Goal: Check status: Check status

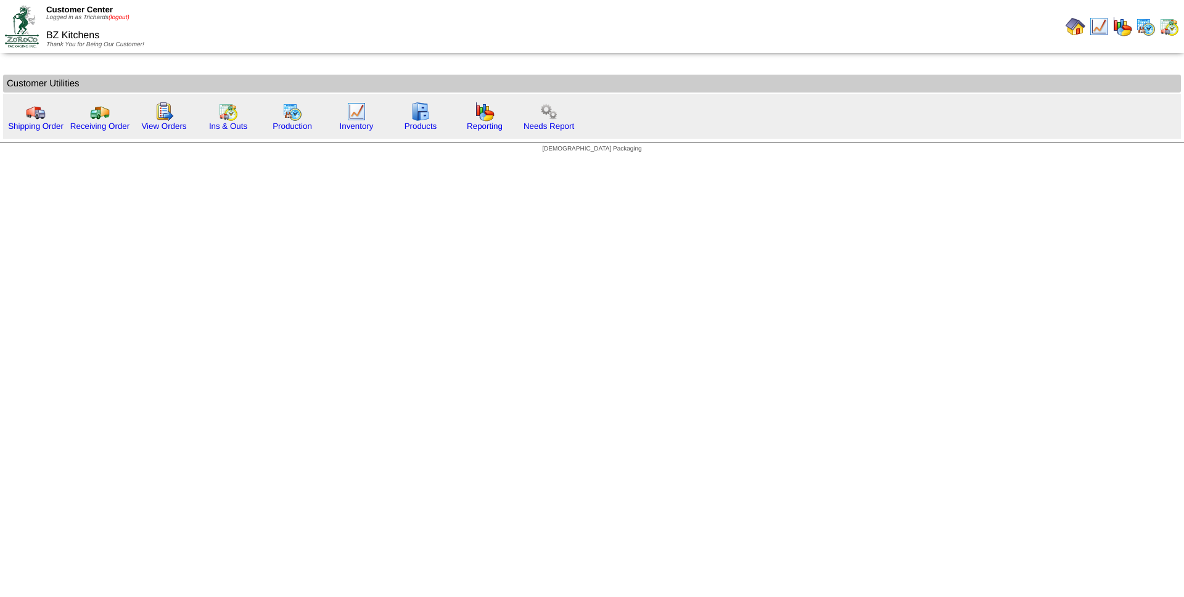
click at [122, 17] on link "(logout)" at bounding box center [118, 17] width 21 height 7
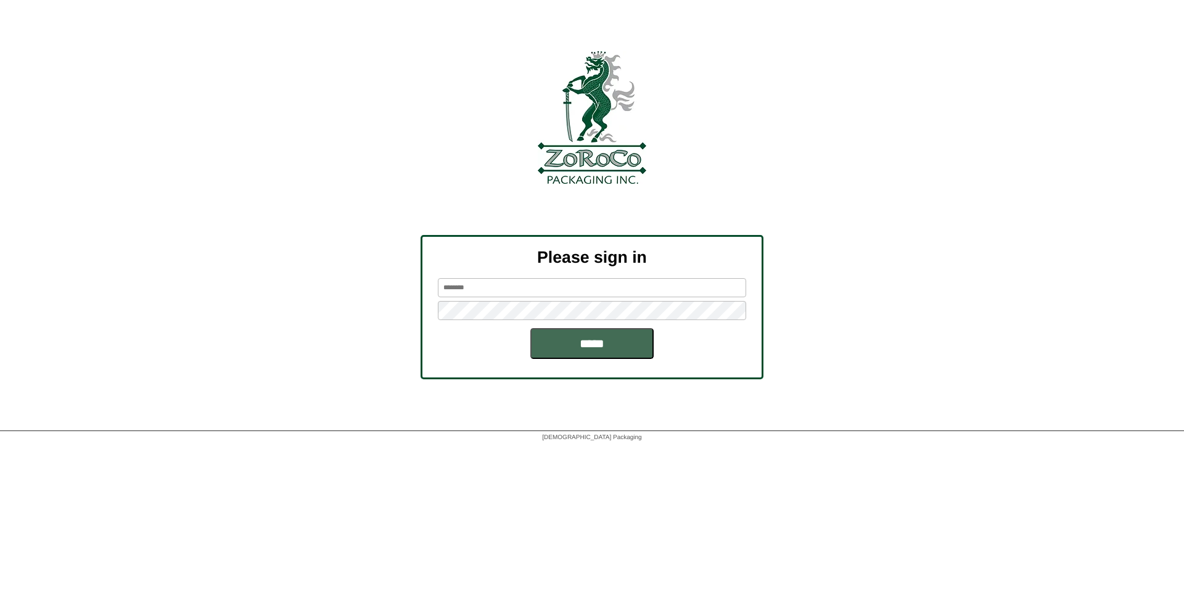
type input "*********"
click at [614, 348] on input "*****" at bounding box center [591, 343] width 123 height 31
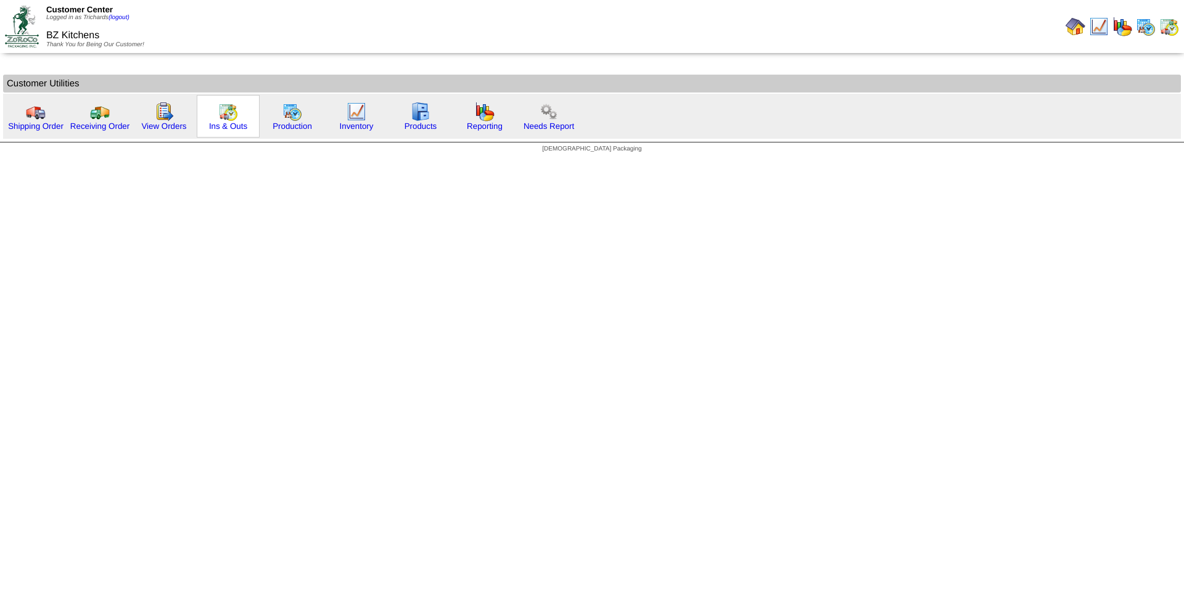
click at [235, 119] on img at bounding box center [228, 112] width 20 height 20
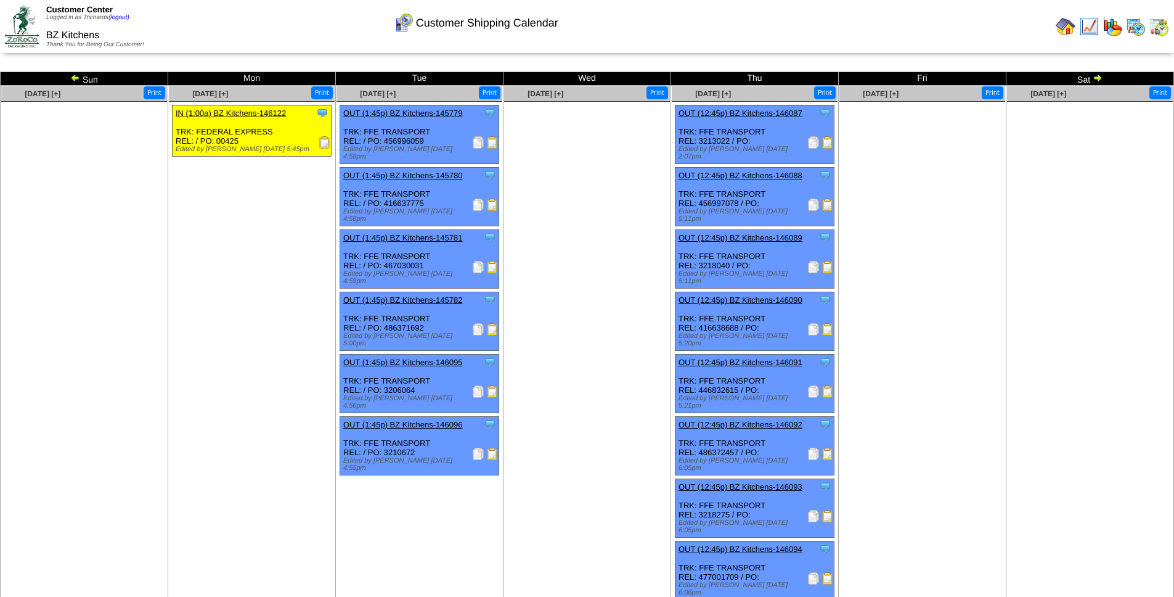
click at [1097, 78] on img at bounding box center [1098, 78] width 10 height 10
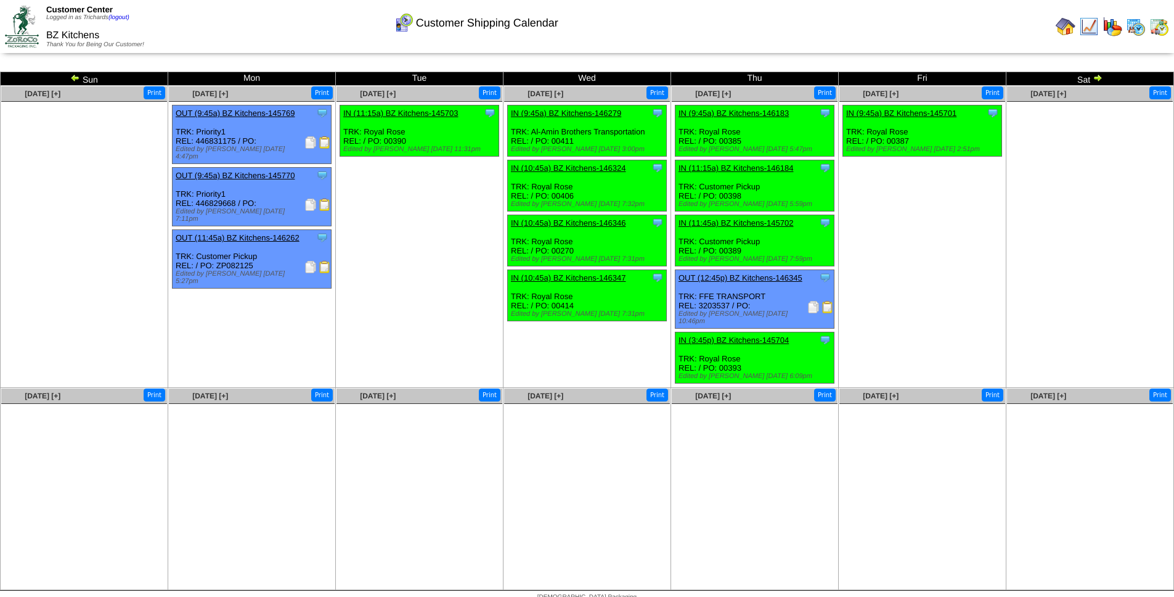
click at [914, 306] on td "Aug 29 [+] Print Clone Item IN (9:45a) BZ Kitchens-145701 BZ Kitchens ScheduleI…" at bounding box center [923, 237] width 168 height 302
click at [1097, 78] on img at bounding box center [1098, 78] width 10 height 10
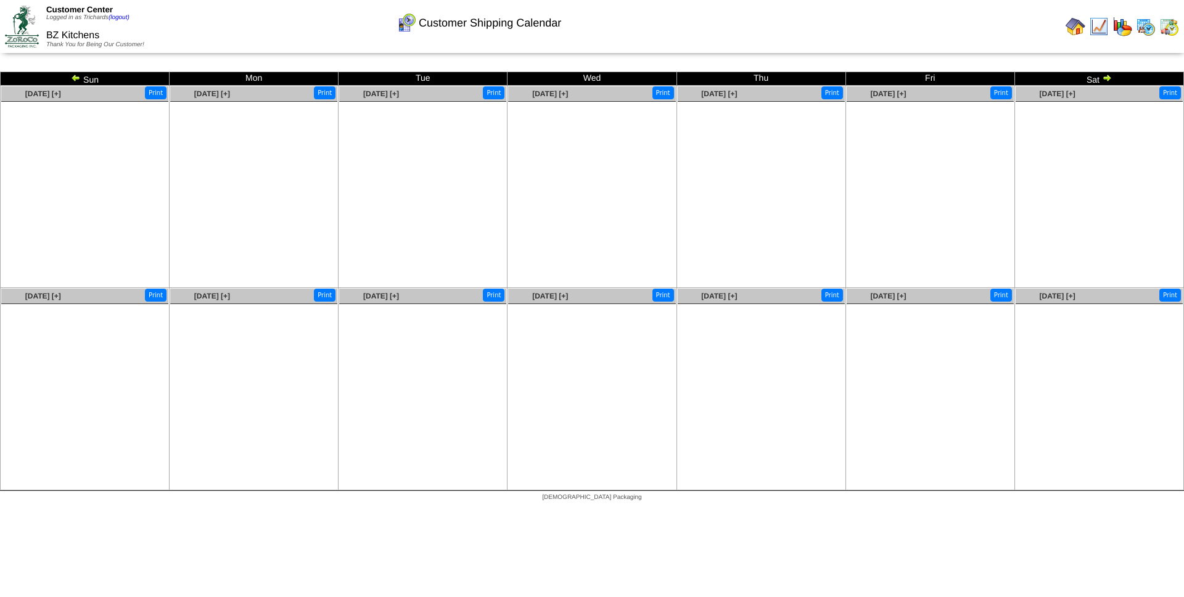
click at [74, 78] on img at bounding box center [76, 78] width 10 height 10
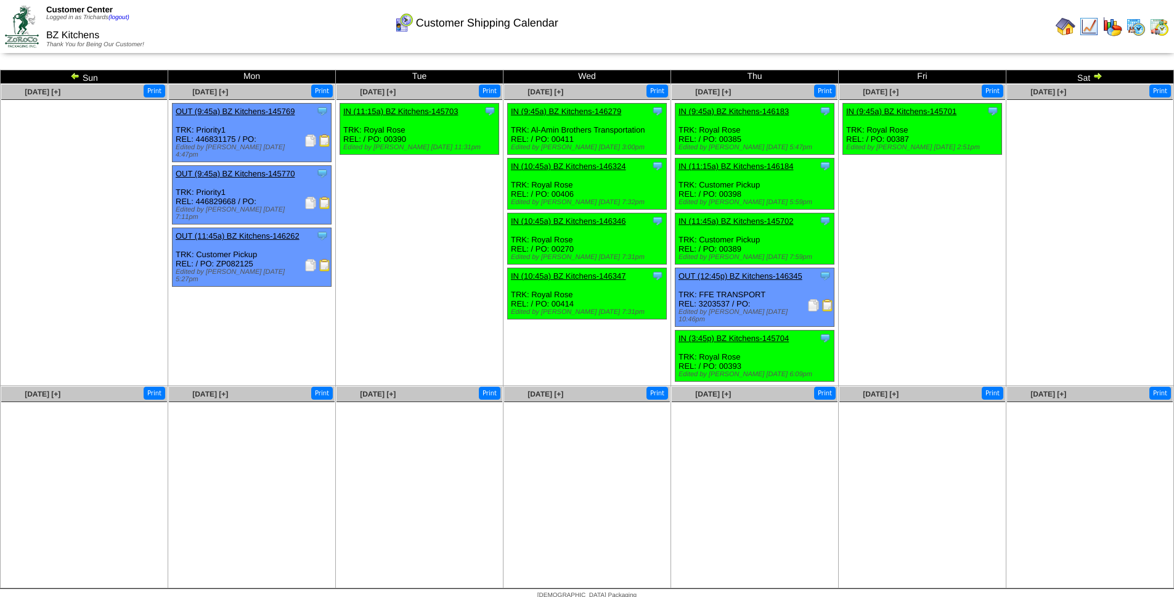
scroll to position [3, 0]
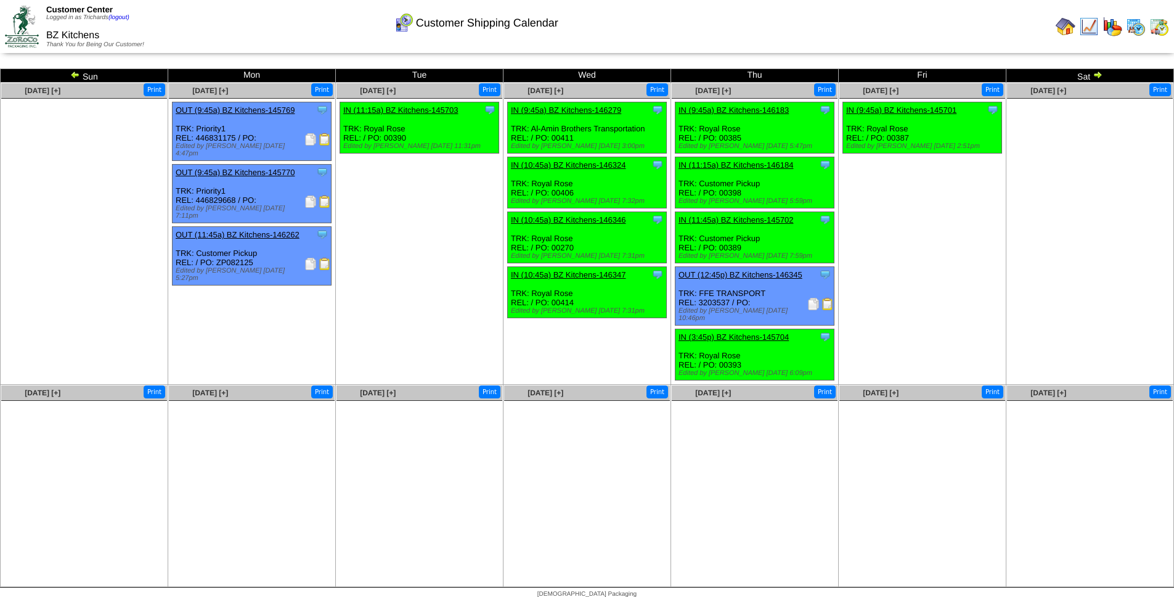
click at [711, 305] on div "Clone Item OUT (12:45p) BZ Kitchens-146345 BZ Kitchens ScheduleID: 146345 60 CS…" at bounding box center [755, 296] width 159 height 59
copy div "3203537"
click at [815, 305] on img at bounding box center [814, 304] width 12 height 12
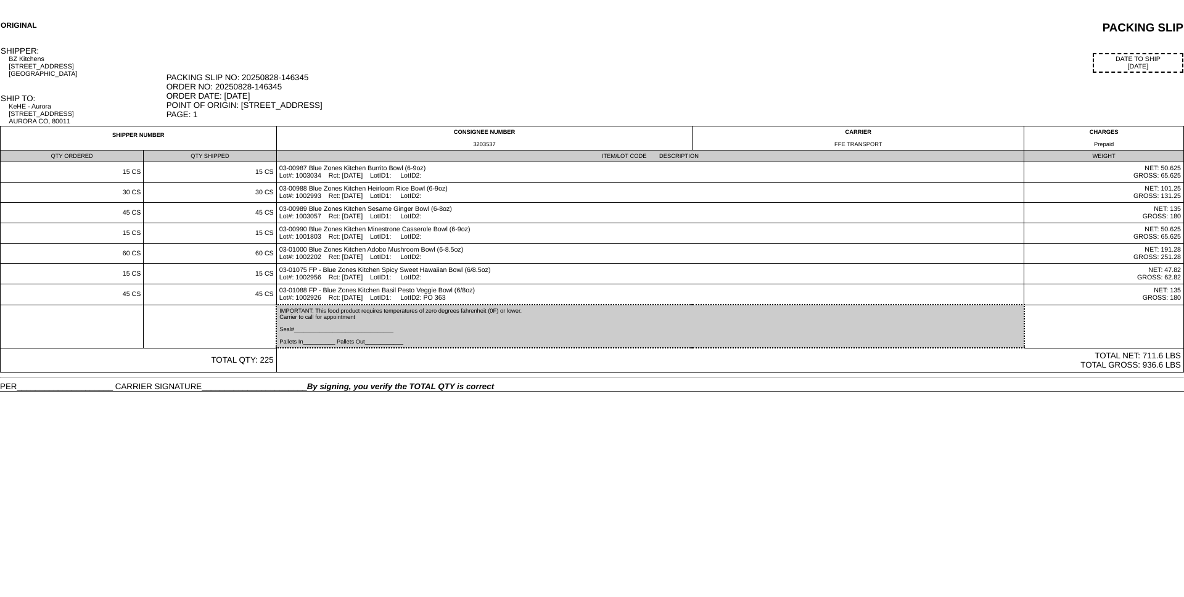
click at [470, 46] on td "DATE TO SHIP [DATE] PACKING SLIP NO: 20250828-146345 ORDER NO: 20250828-146345 …" at bounding box center [675, 86] width 1018 height 80
drag, startPoint x: 9, startPoint y: 107, endPoint x: 93, endPoint y: 119, distance: 84.7
click at [93, 119] on div "KeHE - Aurora [STREET_ADDRESS]" at bounding box center [87, 114] width 156 height 22
click at [102, 80] on td "SHIPPER: BZ Kitchens [STREET_ADDRESS]" at bounding box center [83, 69] width 166 height 47
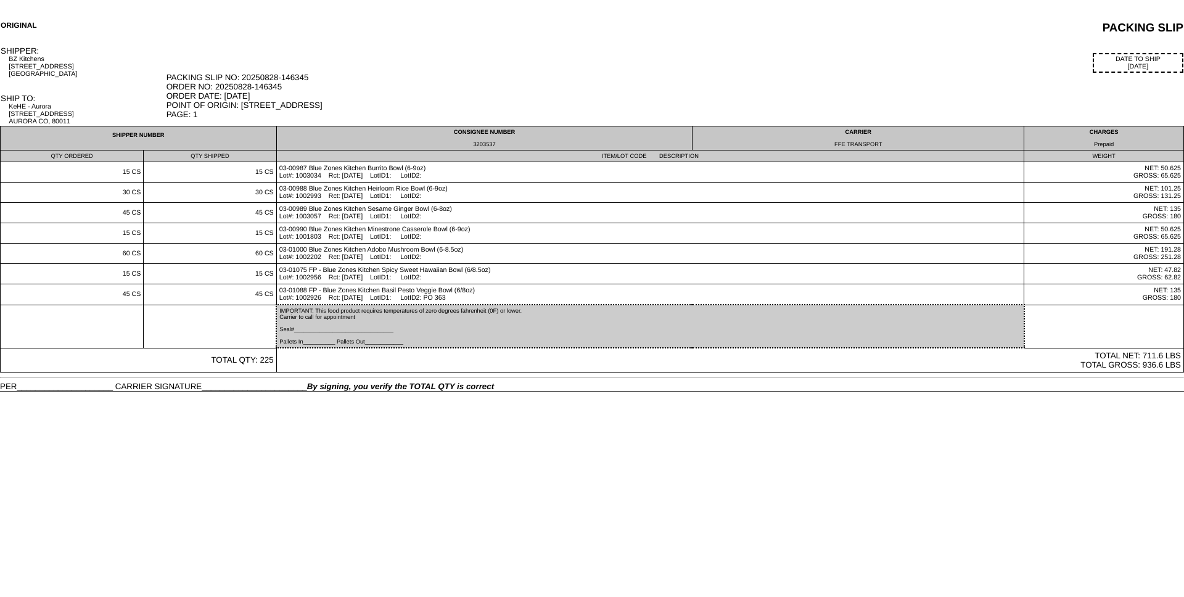
click at [482, 143] on div "3203537" at bounding box center [484, 144] width 411 height 6
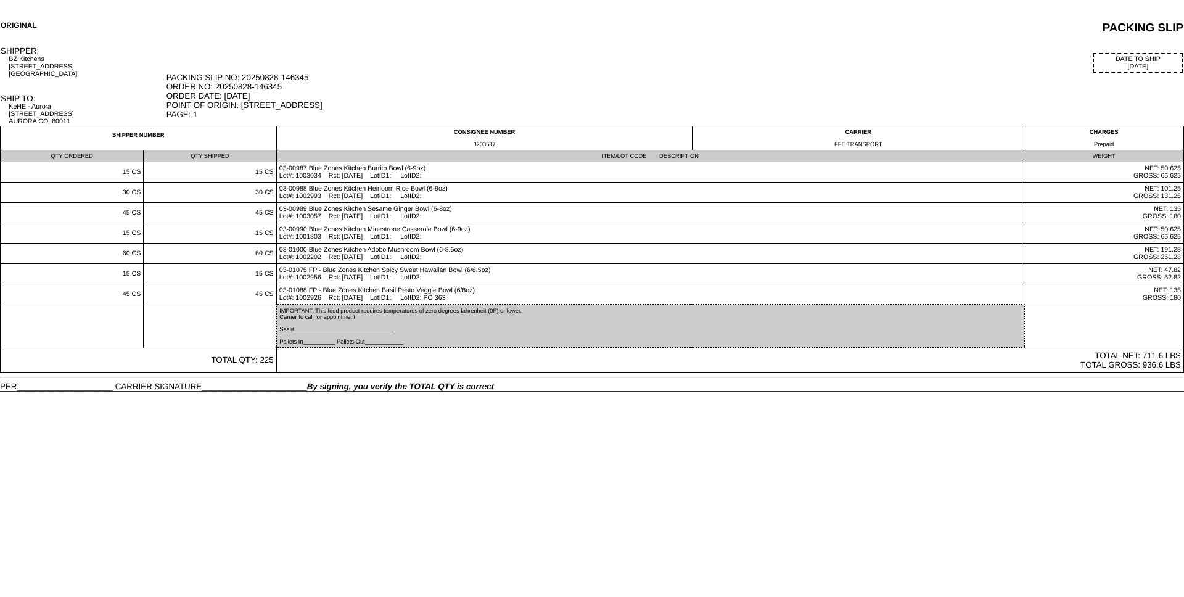
click at [595, 37] on div "ORIGINAL PACKING SLIP SHIPPER: BZ Kitchens [STREET_ADDRESS] DATE TO SHIP [DATE]…" at bounding box center [592, 205] width 1184 height 370
click at [711, 57] on div "DATE TO SHIP [DATE]" at bounding box center [674, 63] width 1017 height 20
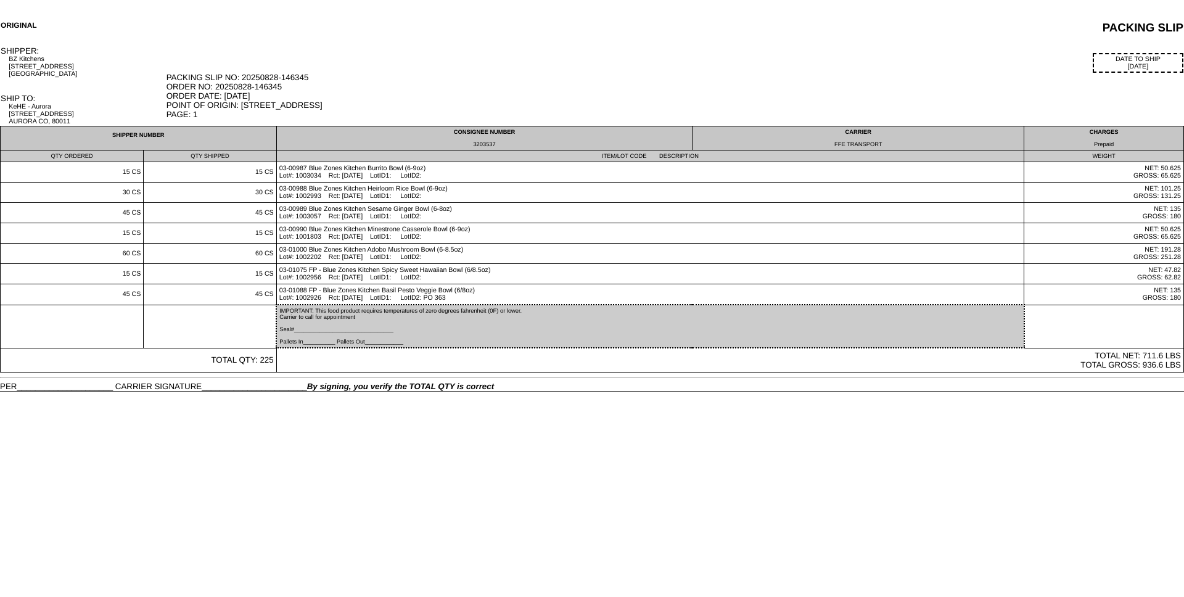
click at [480, 144] on div "3203537" at bounding box center [484, 144] width 411 height 6
copy div "3203537"
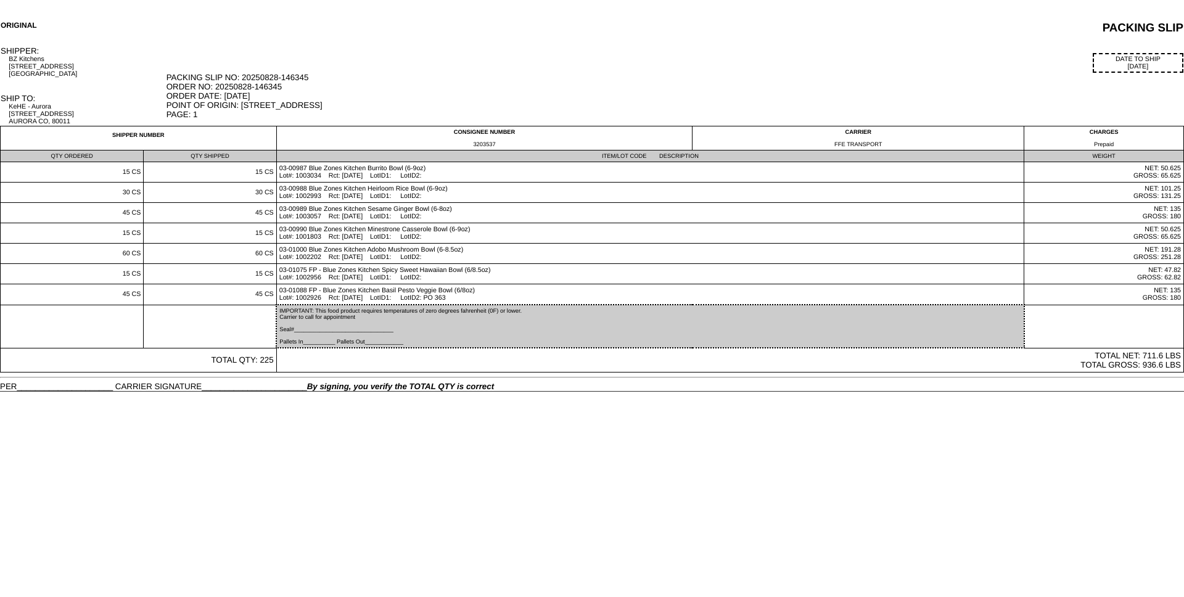
drag, startPoint x: 216, startPoint y: 86, endPoint x: 280, endPoint y: 86, distance: 64.7
click at [280, 86] on div "PACKING SLIP NO: 20250828-146345 ORDER NO: 20250828-146345 ORDER DATE: [DATE] P…" at bounding box center [674, 96] width 1017 height 46
copy div "20250828-146345"
